Goal: Information Seeking & Learning: Learn about a topic

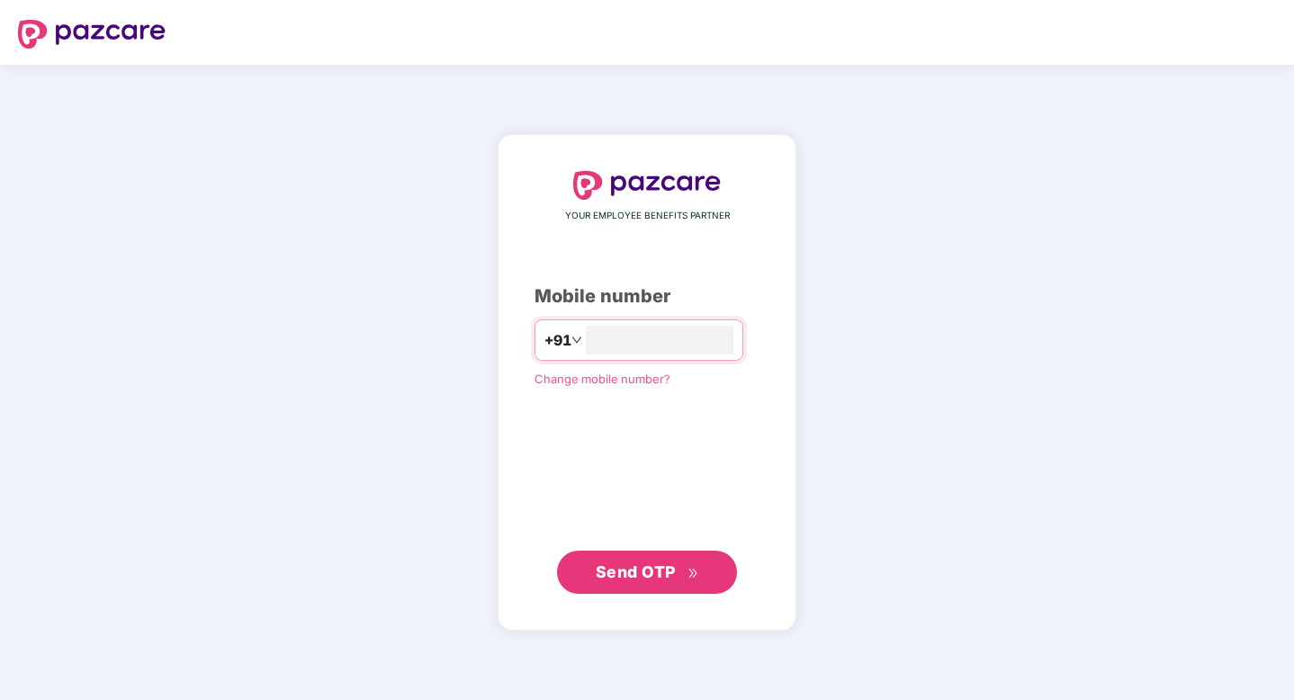
type input "**********"
click at [633, 556] on button "Send OTP" at bounding box center [647, 572] width 180 height 43
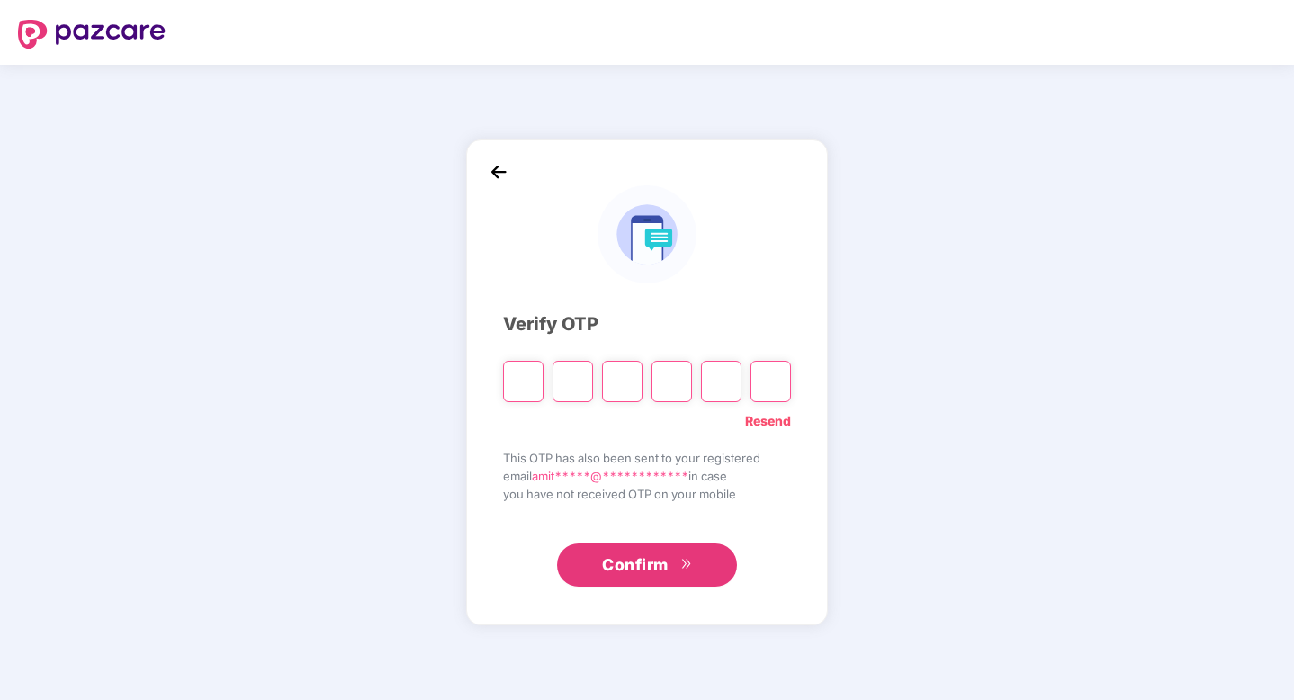
type input "*"
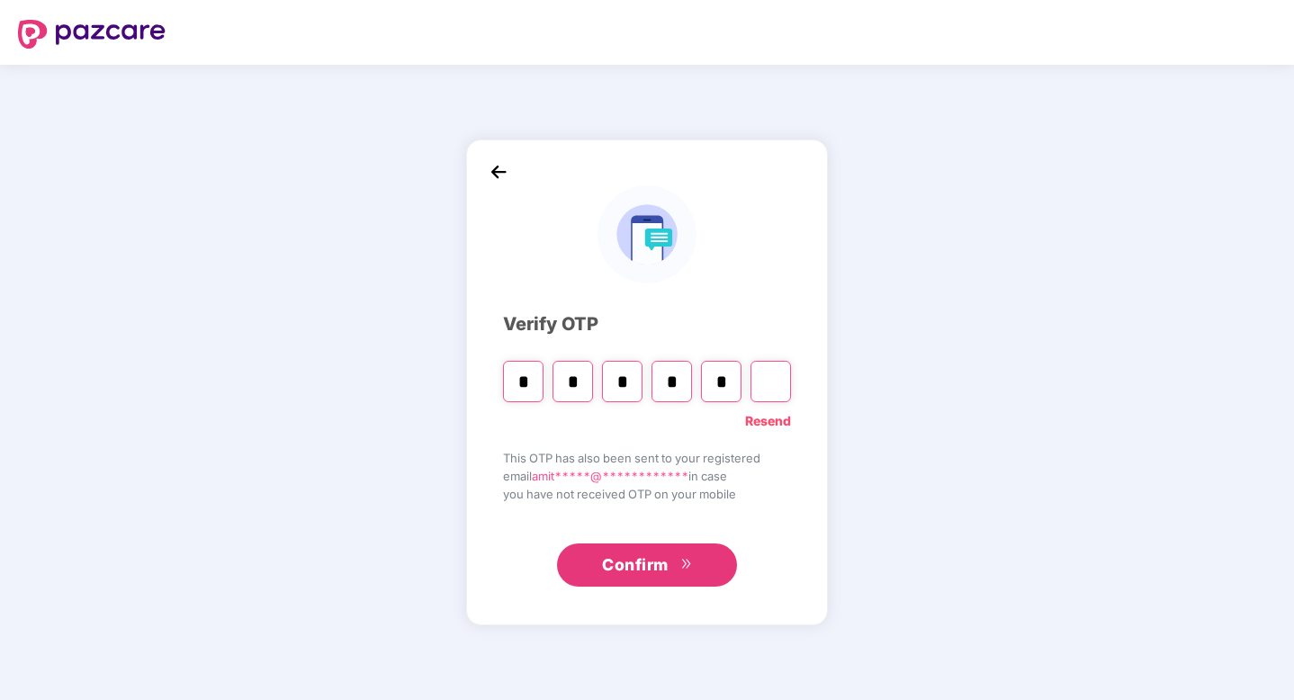
type input "*"
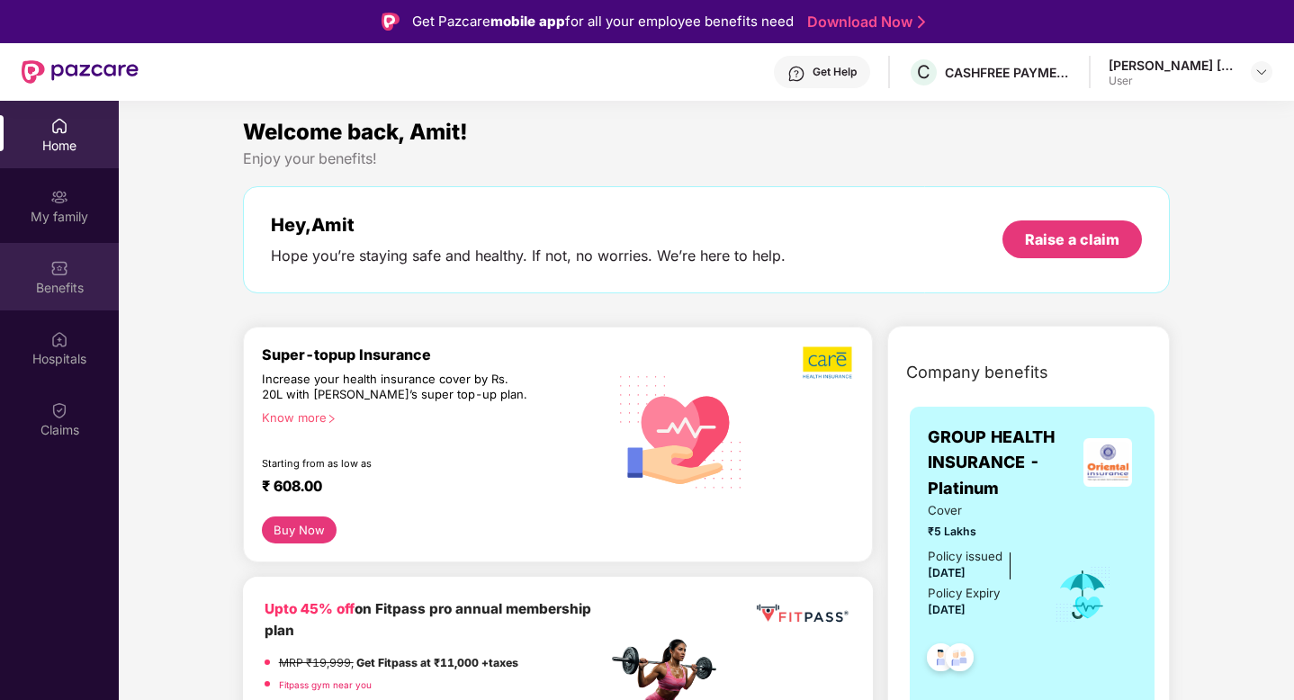
click at [46, 290] on div "Benefits" at bounding box center [59, 288] width 119 height 18
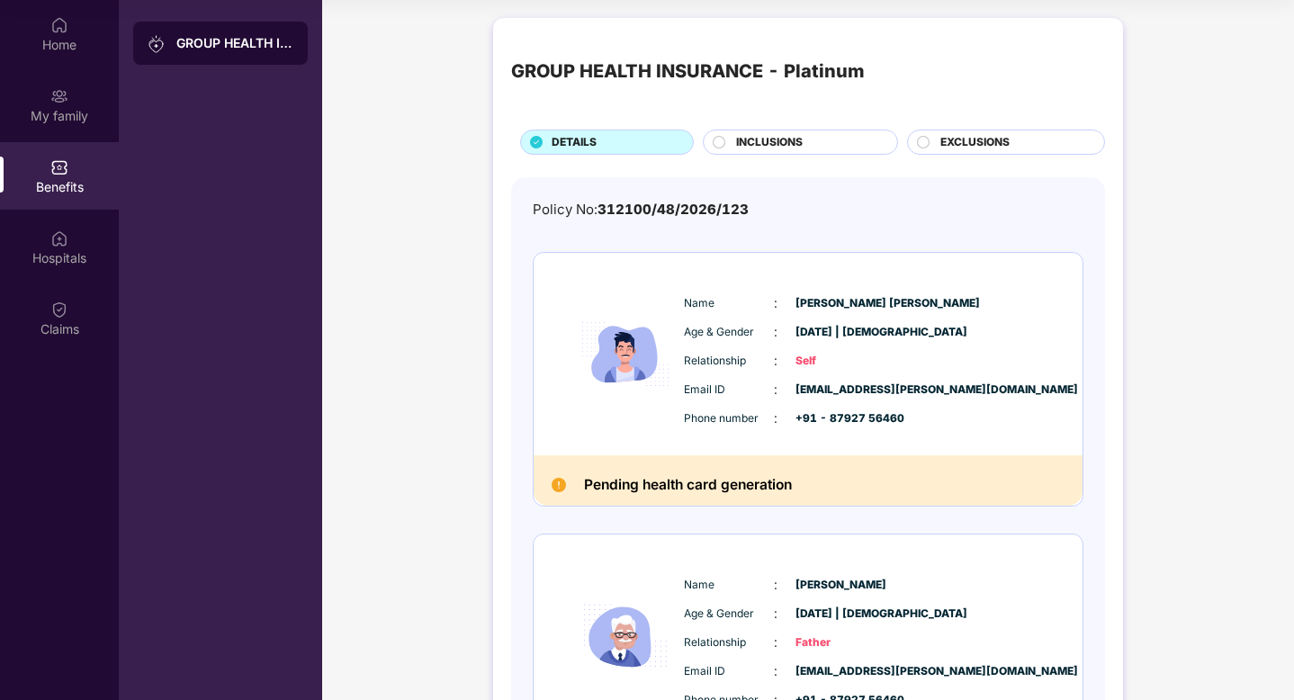
click at [744, 152] on div "INCLUSIONS" at bounding box center [807, 144] width 161 height 20
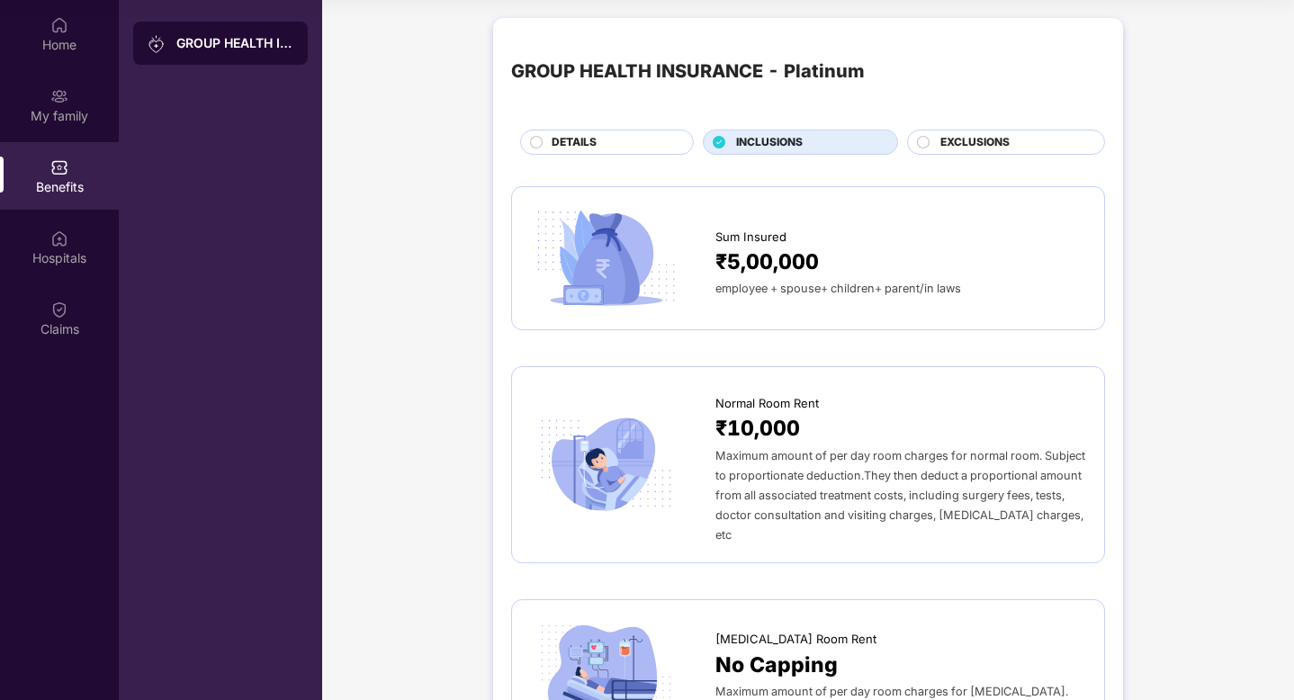
click at [740, 141] on span "INCLUSIONS" at bounding box center [769, 142] width 67 height 17
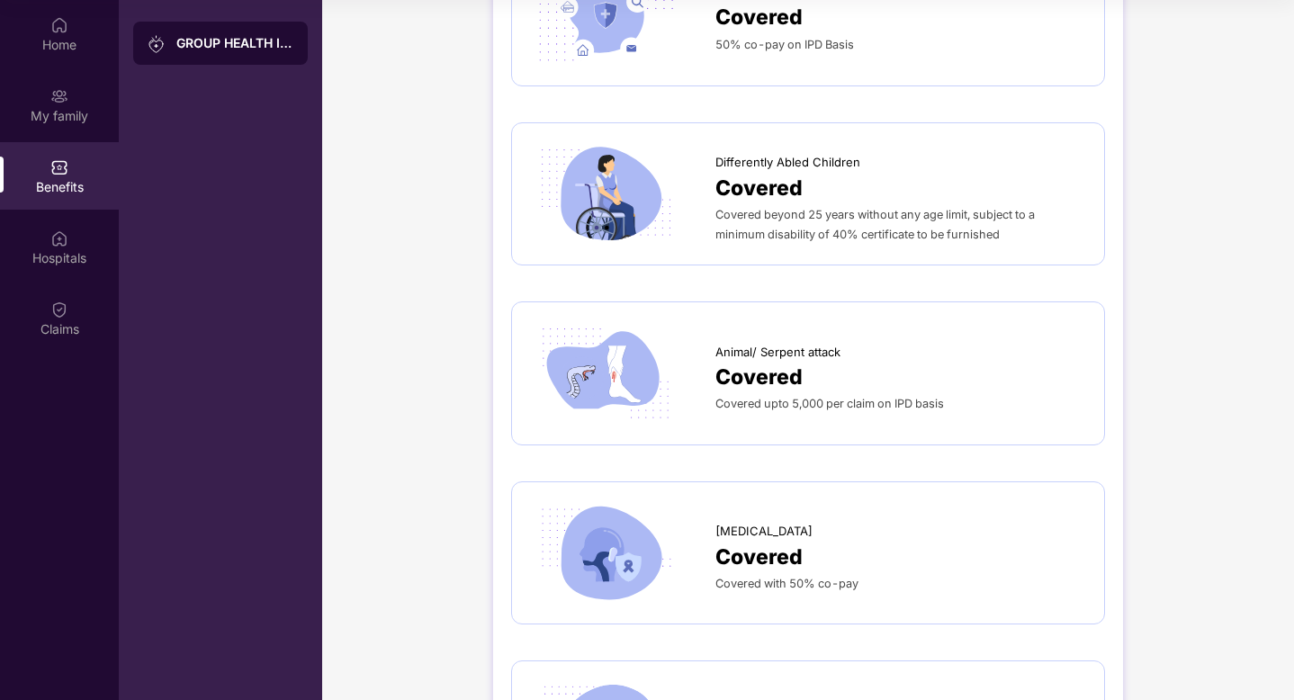
scroll to position [3561, 0]
